Goal: Find contact information: Find contact information

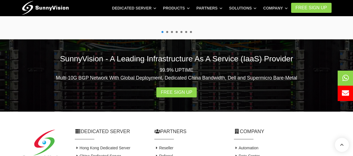
scroll to position [1131, 0]
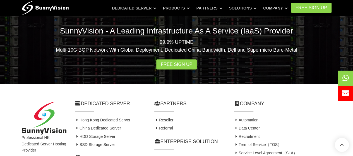
scroll to position [1131, 0]
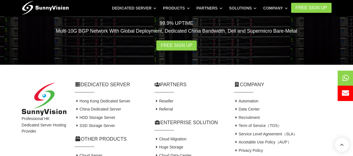
click at [252, 156] on link "Contact Us" at bounding box center [246, 158] width 24 height 4
